Goal: Information Seeking & Learning: Understand process/instructions

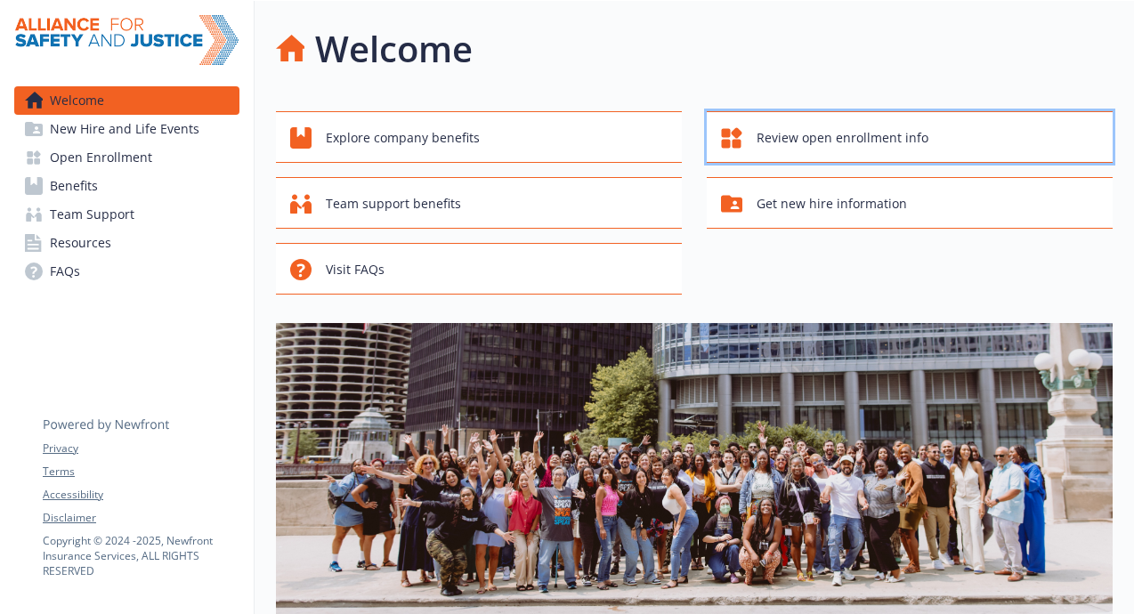
click at [777, 143] on span "Review open enrollment info" at bounding box center [842, 138] width 172 height 34
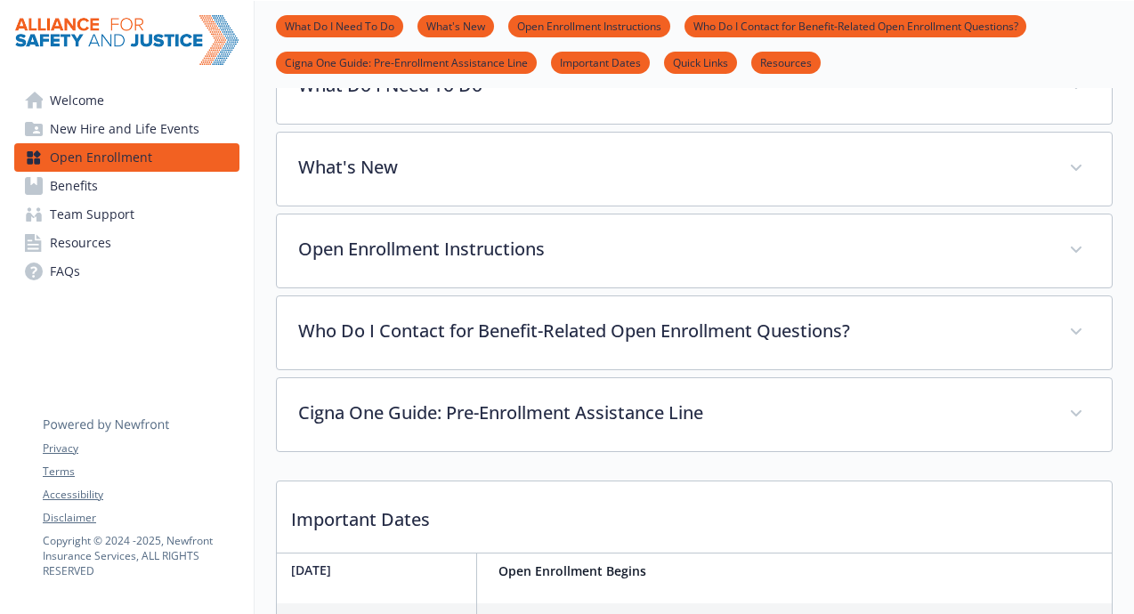
scroll to position [594, 0]
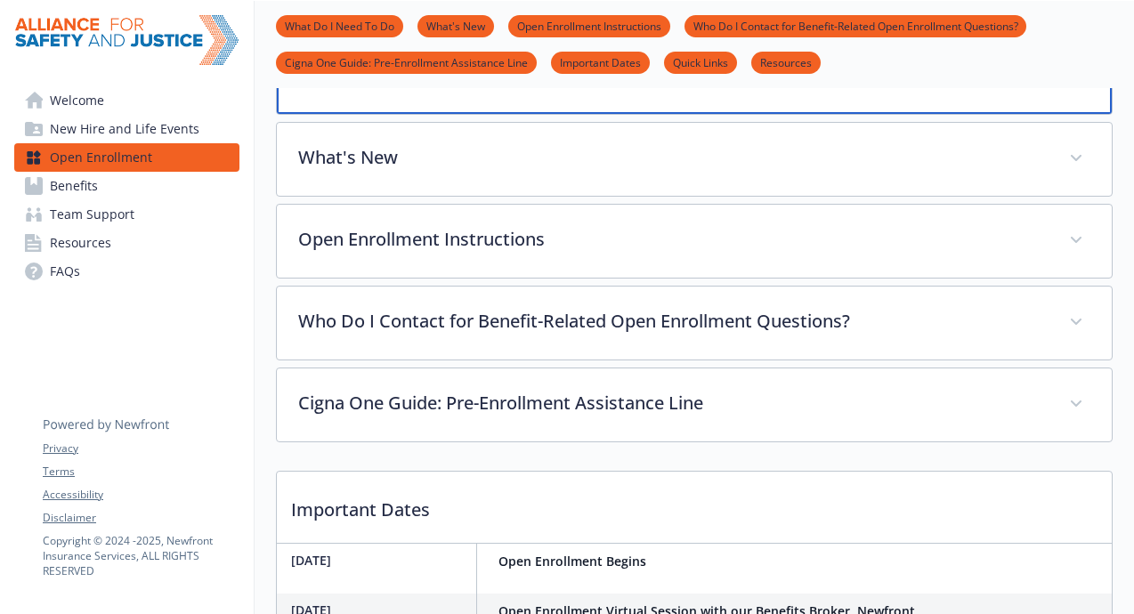
click at [644, 87] on p "What Do I Need To Do" at bounding box center [673, 74] width 746 height 27
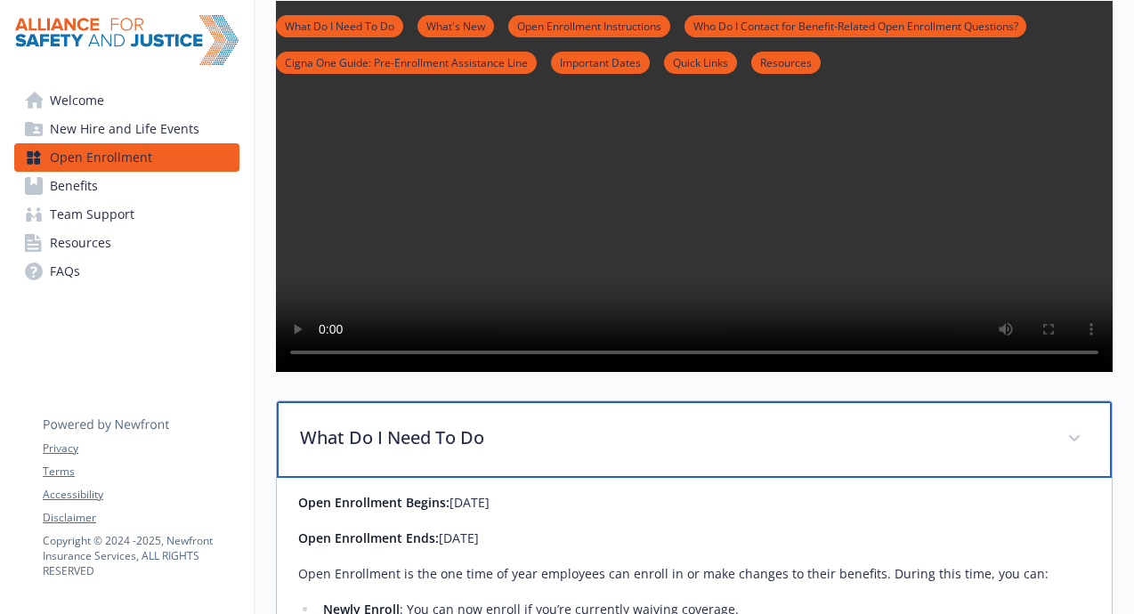
scroll to position [0, 0]
